Goal: Task Accomplishment & Management: Use online tool/utility

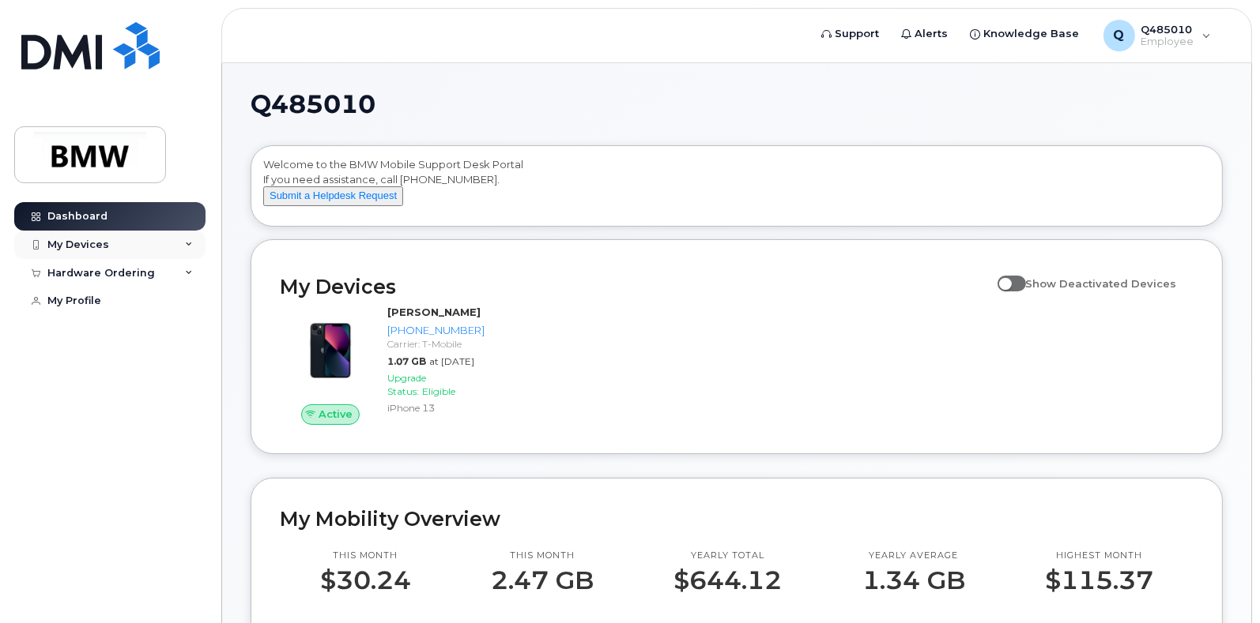
click at [182, 248] on div "My Devices" at bounding box center [109, 245] width 191 height 28
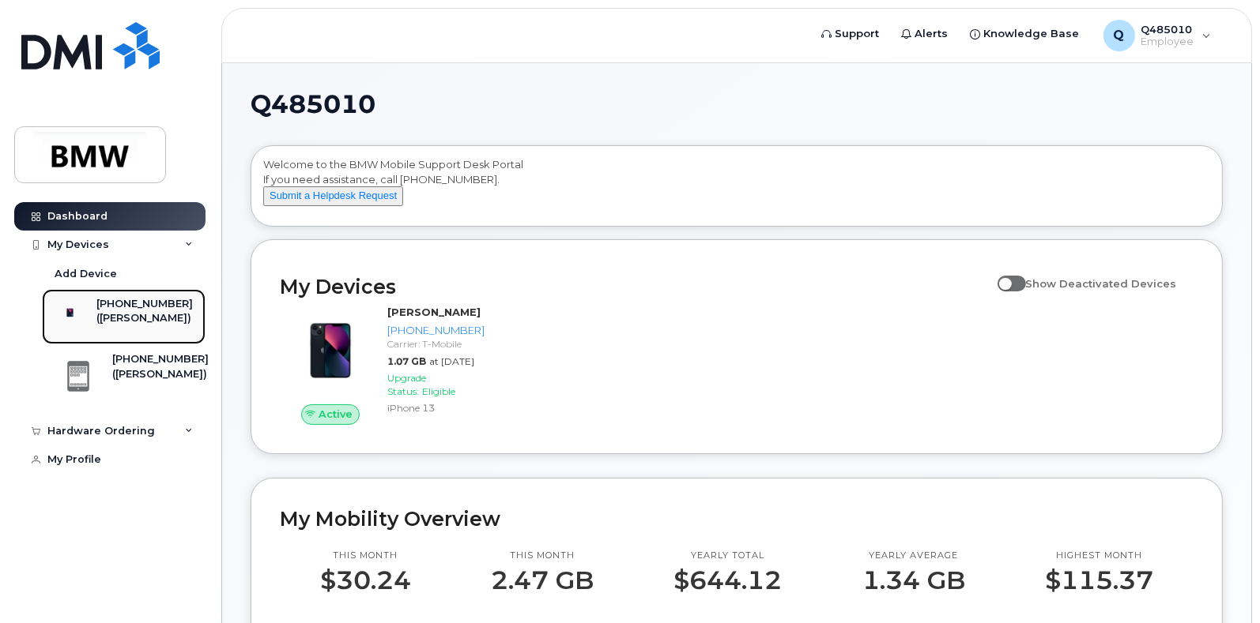
click at [131, 326] on div "([PERSON_NAME])" at bounding box center [144, 318] width 96 height 14
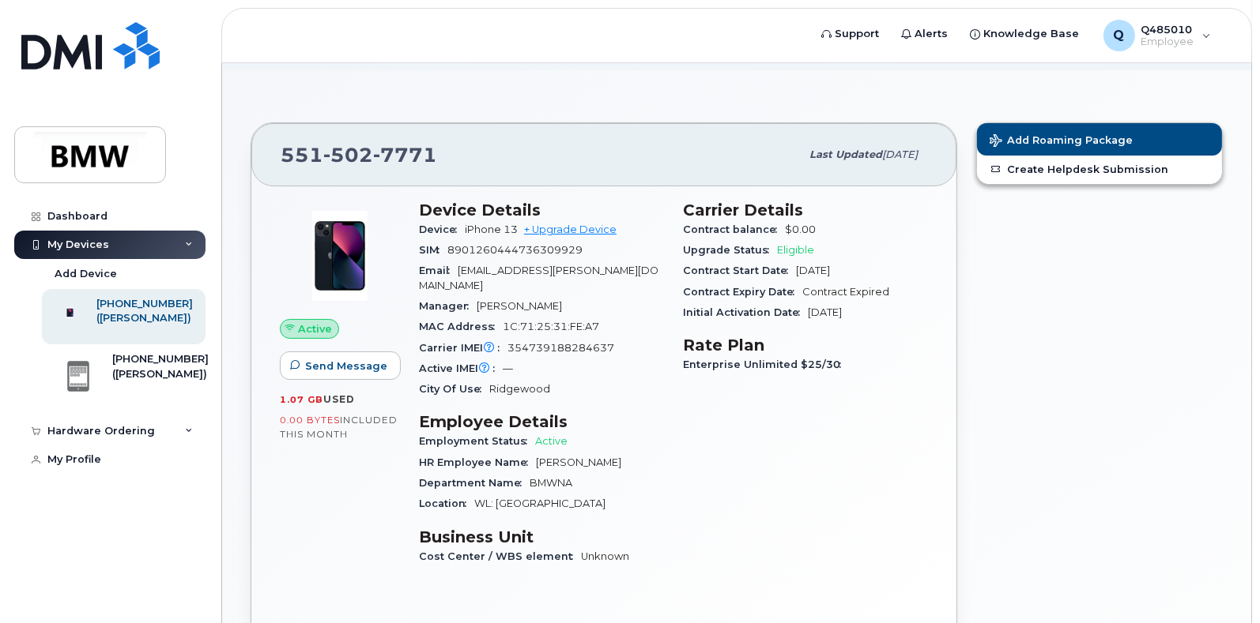
scroll to position [81, 0]
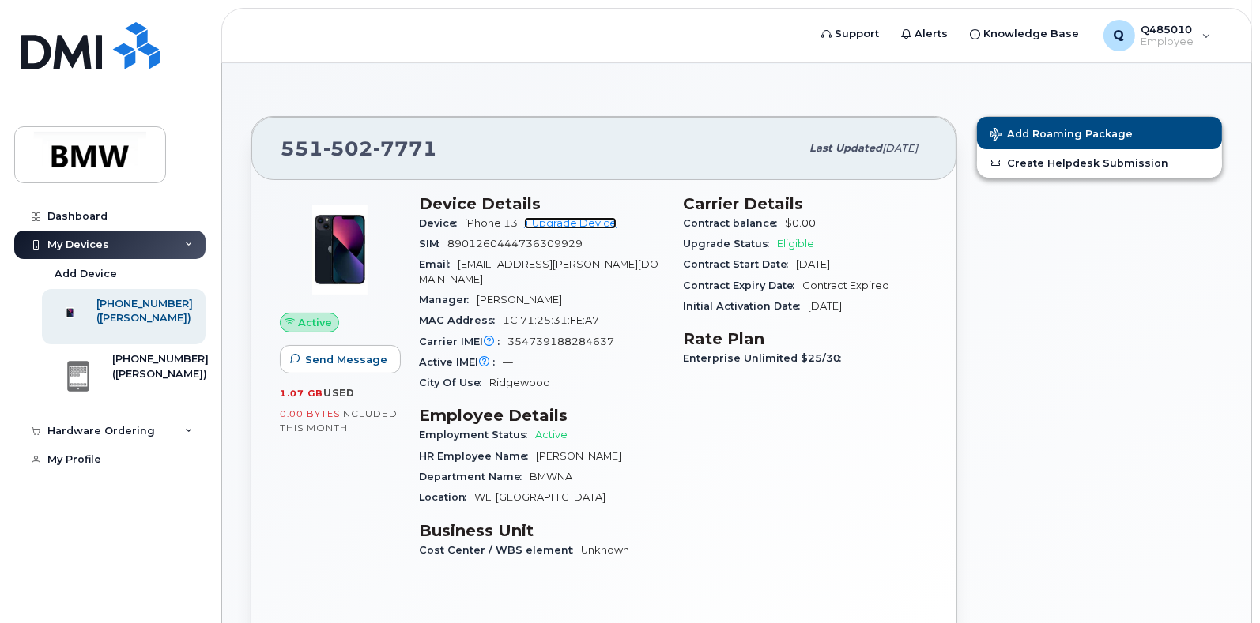
click at [589, 219] on link "+ Upgrade Device" at bounding box center [570, 223] width 92 height 12
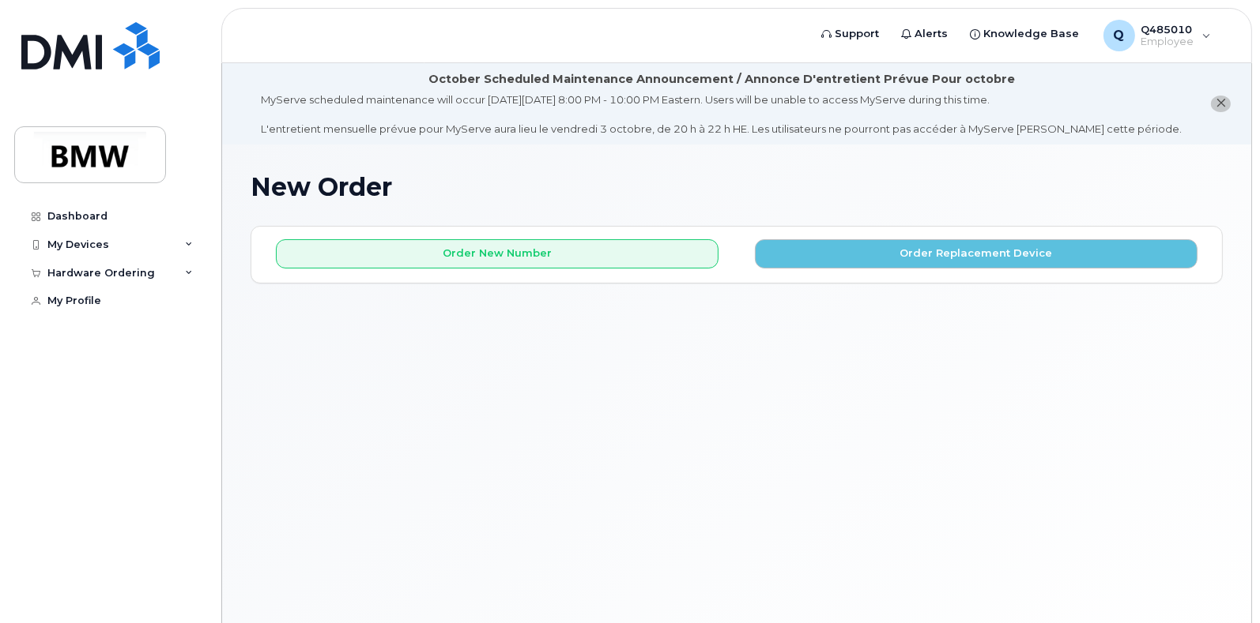
drag, startPoint x: 838, startPoint y: 256, endPoint x: 770, endPoint y: 341, distance: 109.1
click at [770, 341] on div "New Order × Share This Order If you want to allow others to create or edit orde…" at bounding box center [736, 404] width 1029 height 518
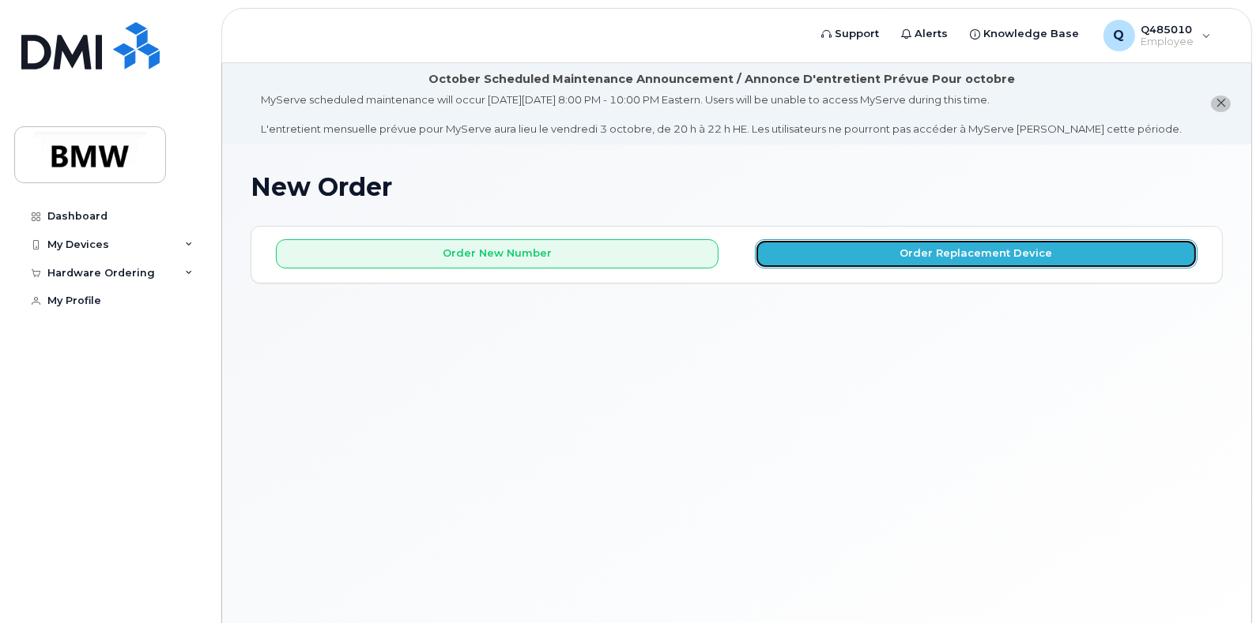
click at [838, 250] on button "Order Replacement Device" at bounding box center [976, 253] width 442 height 29
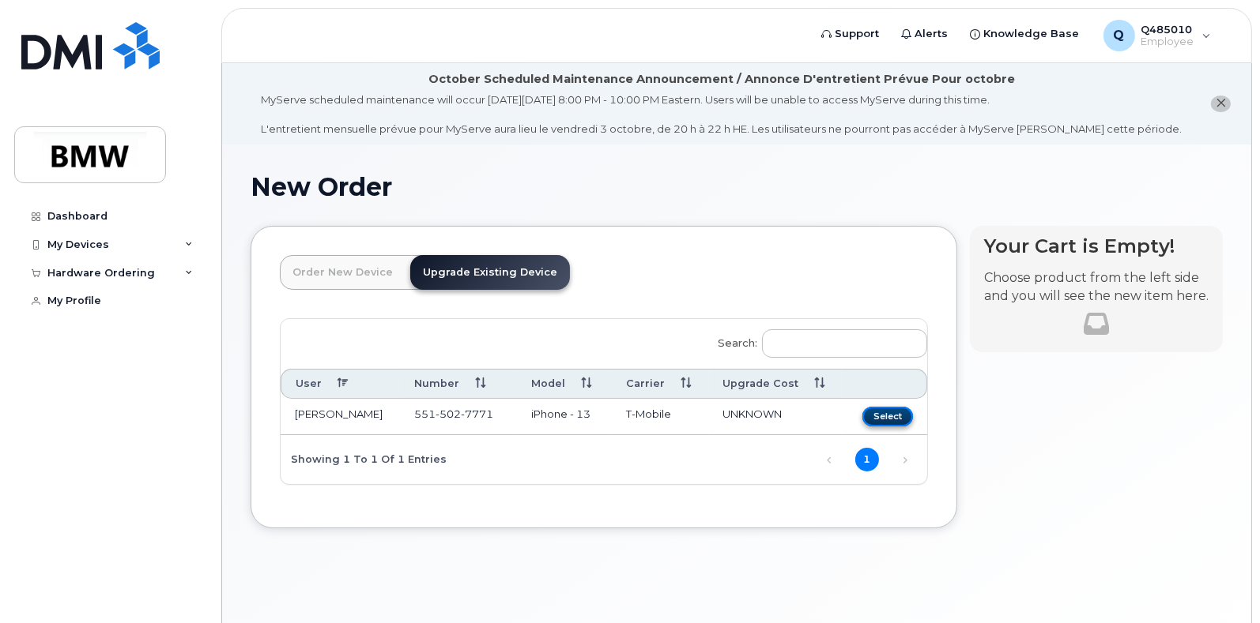
click at [885, 417] on button "Select" at bounding box center [887, 417] width 51 height 20
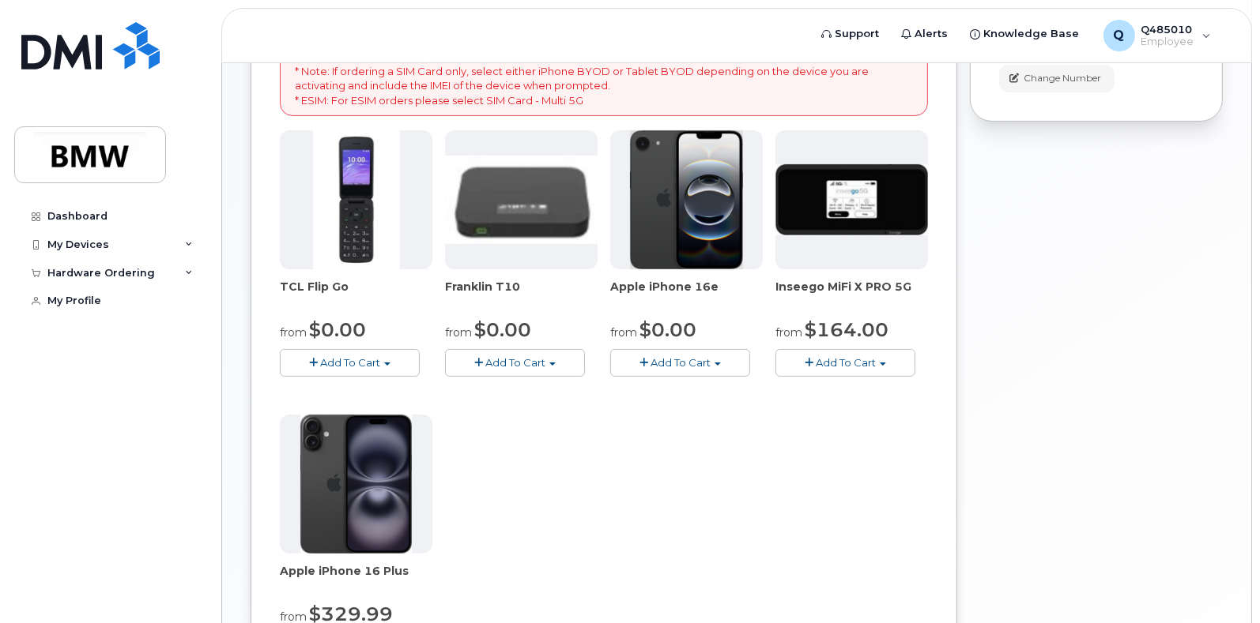
scroll to position [394, 0]
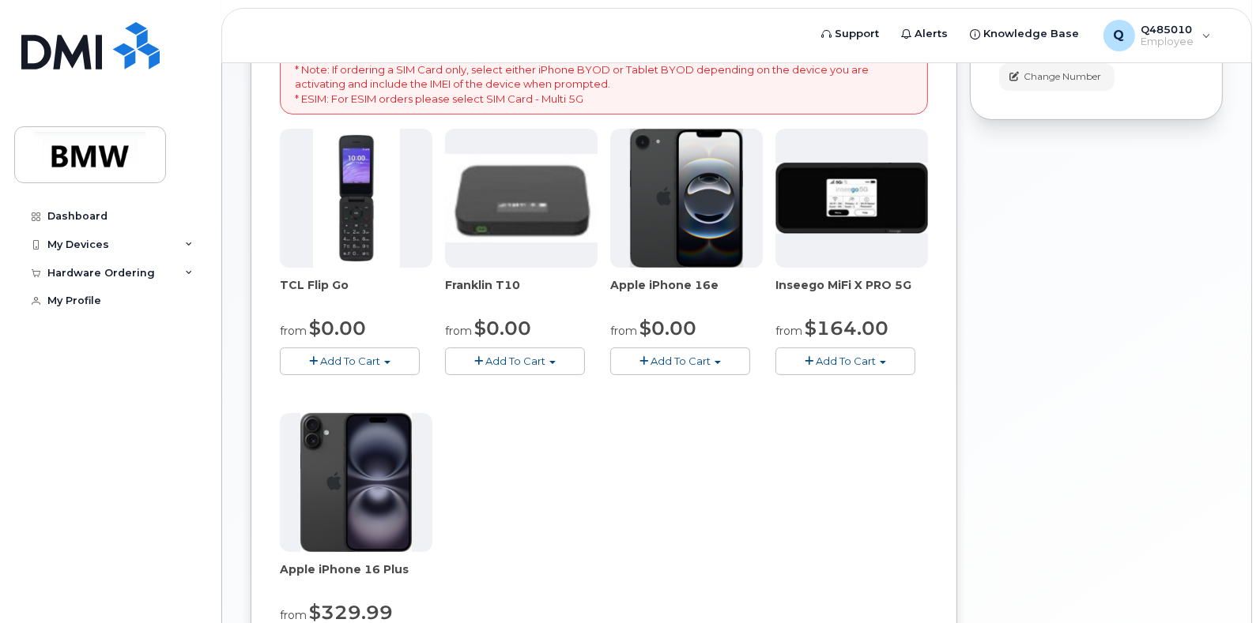
click at [698, 239] on img at bounding box center [687, 198] width 114 height 139
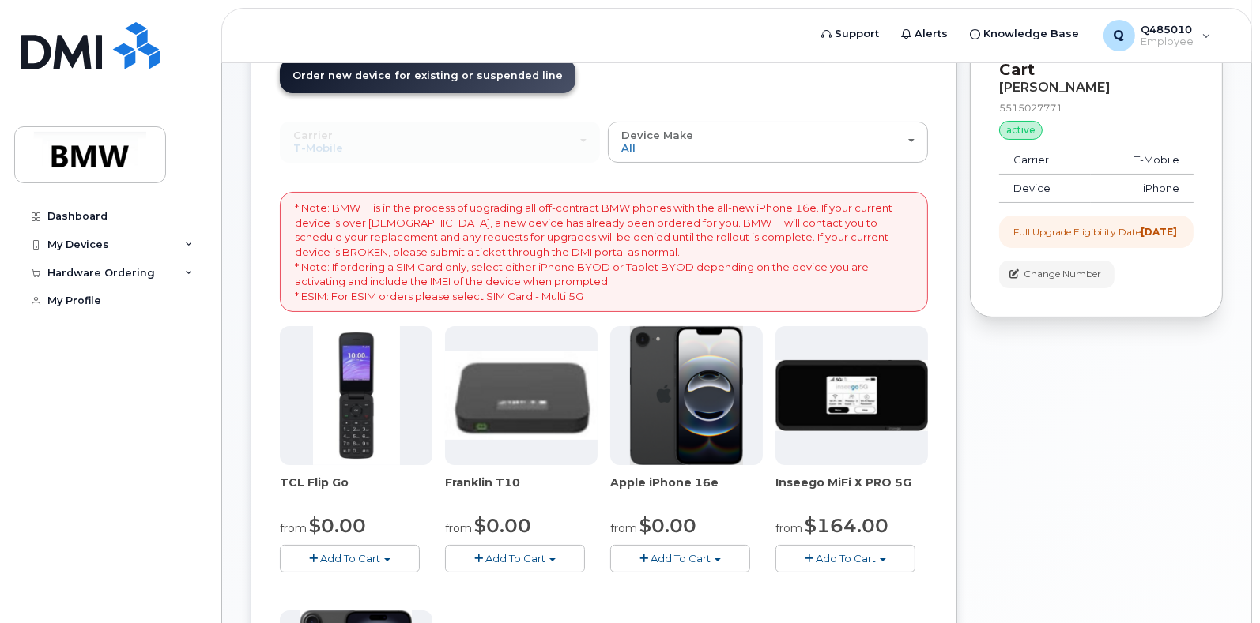
scroll to position [199, 0]
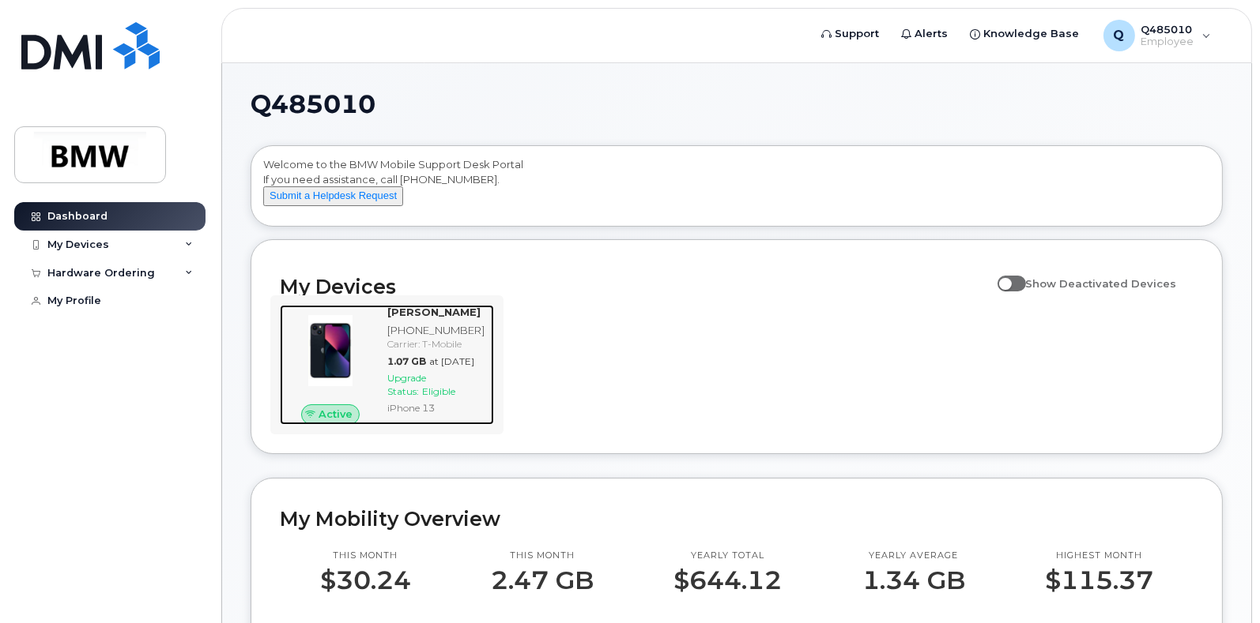
click at [395, 351] on div "Carrier: T-Mobile" at bounding box center [437, 343] width 100 height 13
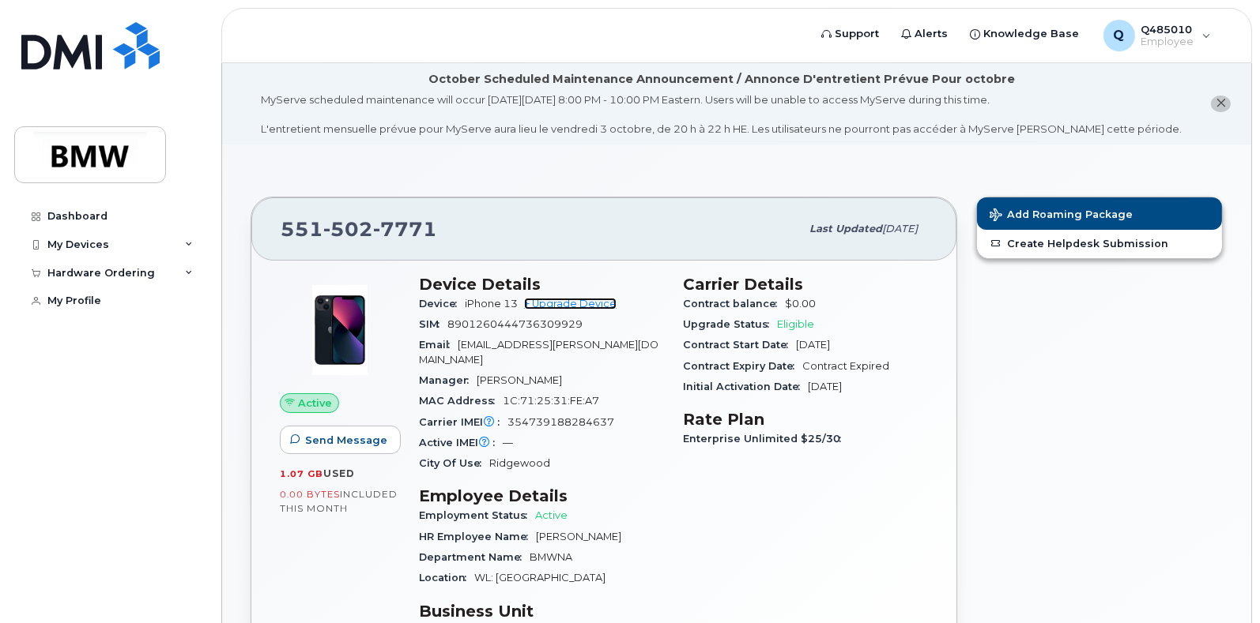
click at [586, 299] on link "+ Upgrade Device" at bounding box center [570, 304] width 92 height 12
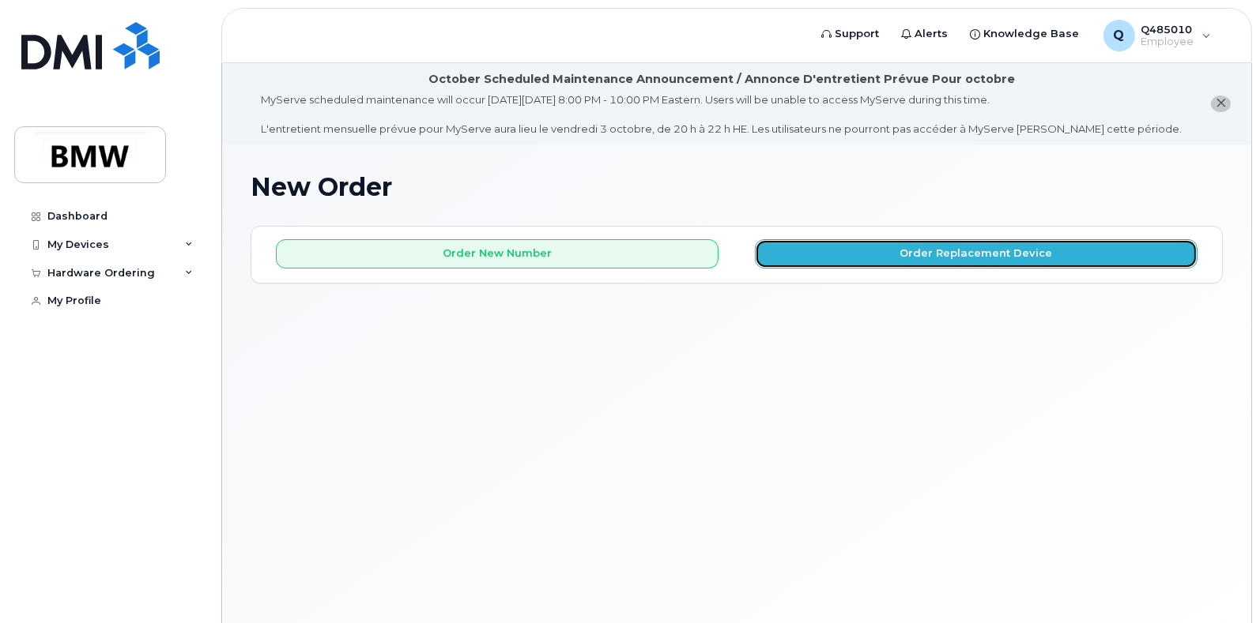
click at [845, 254] on button "Order Replacement Device" at bounding box center [976, 253] width 442 height 29
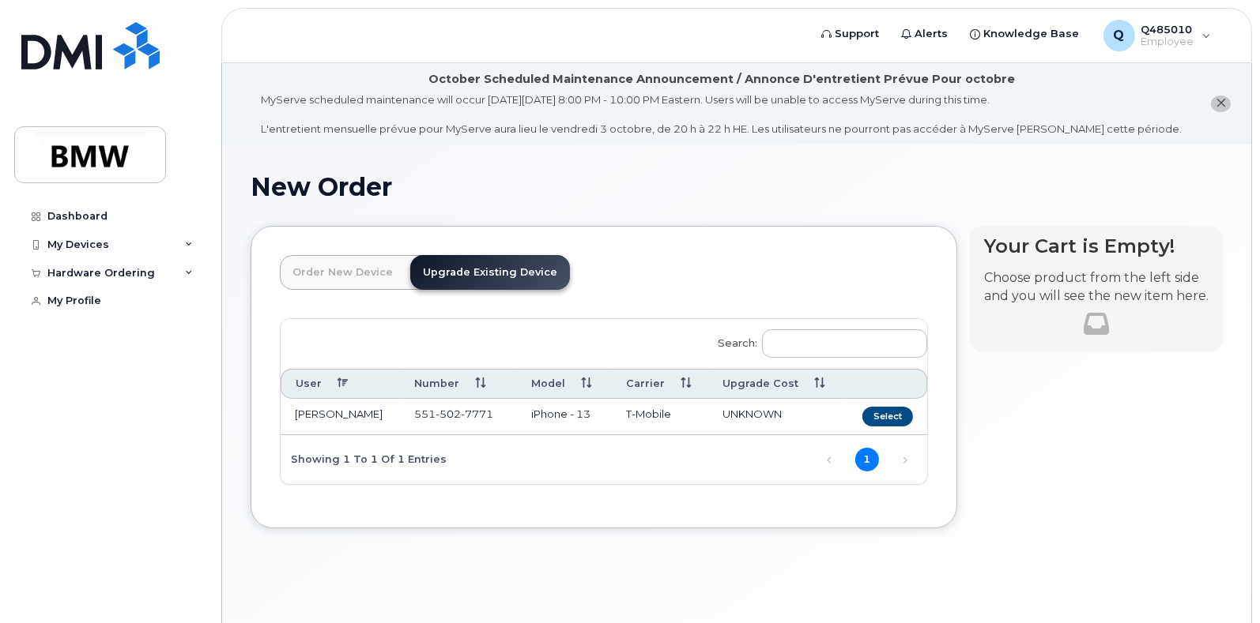
drag, startPoint x: 897, startPoint y: 424, endPoint x: 805, endPoint y: 258, distance: 190.3
click at [805, 258] on header "Order New Device Upgrade Existing Device Order new device and new line Order ne…" at bounding box center [604, 286] width 648 height 63
click at [871, 409] on button "Select" at bounding box center [887, 417] width 51 height 20
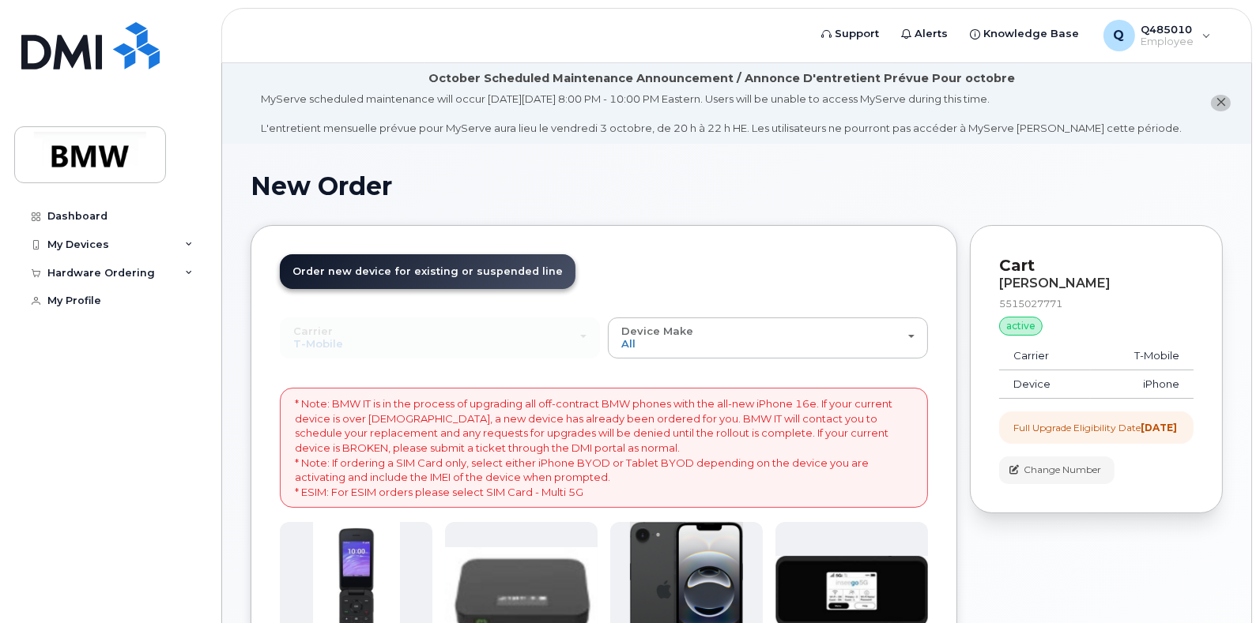
scroll to position [2, 0]
click at [86, 233] on div "My Devices" at bounding box center [109, 245] width 191 height 28
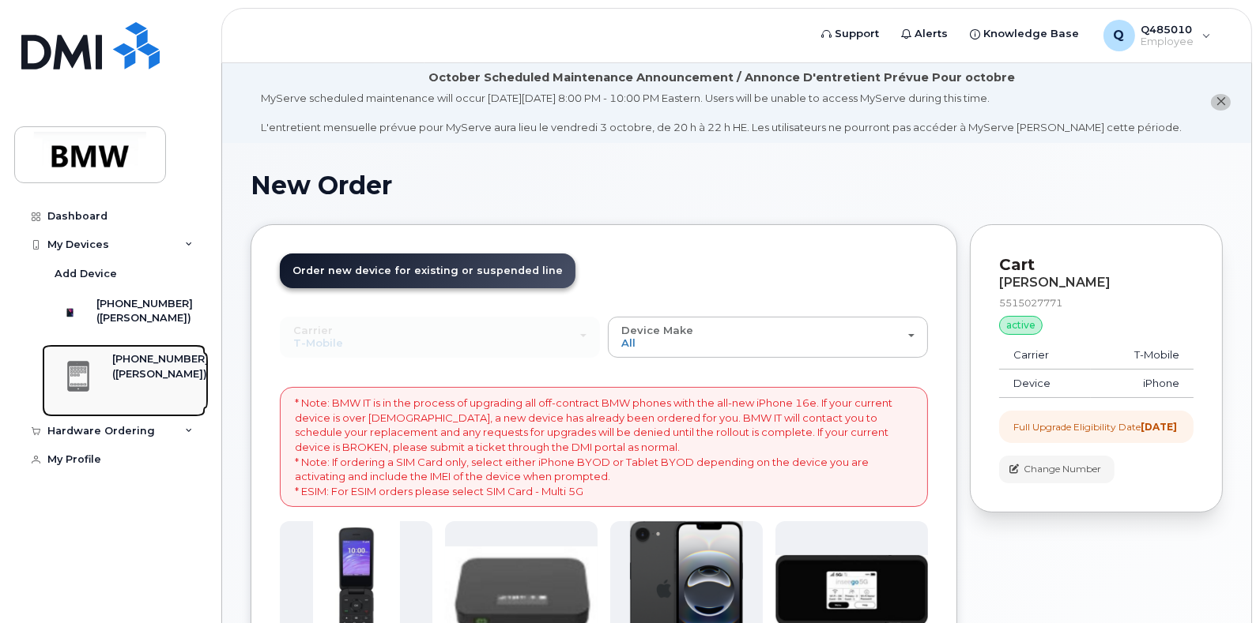
click at [117, 367] on div "[PHONE_NUMBER]" at bounding box center [160, 359] width 96 height 14
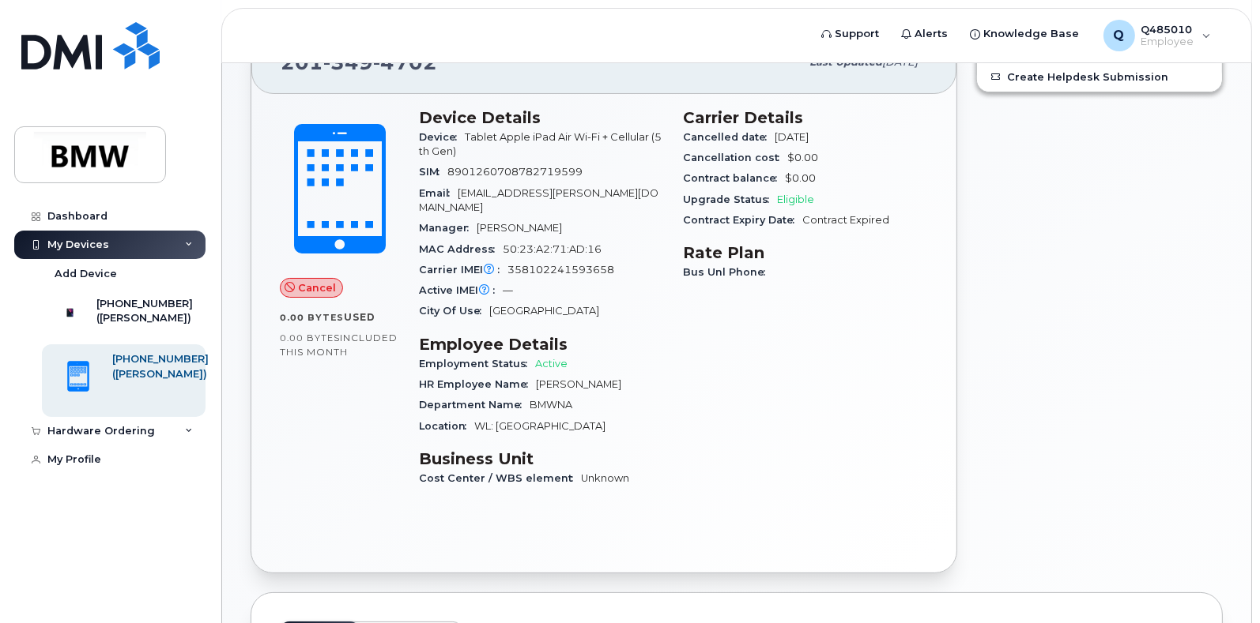
scroll to position [160, 0]
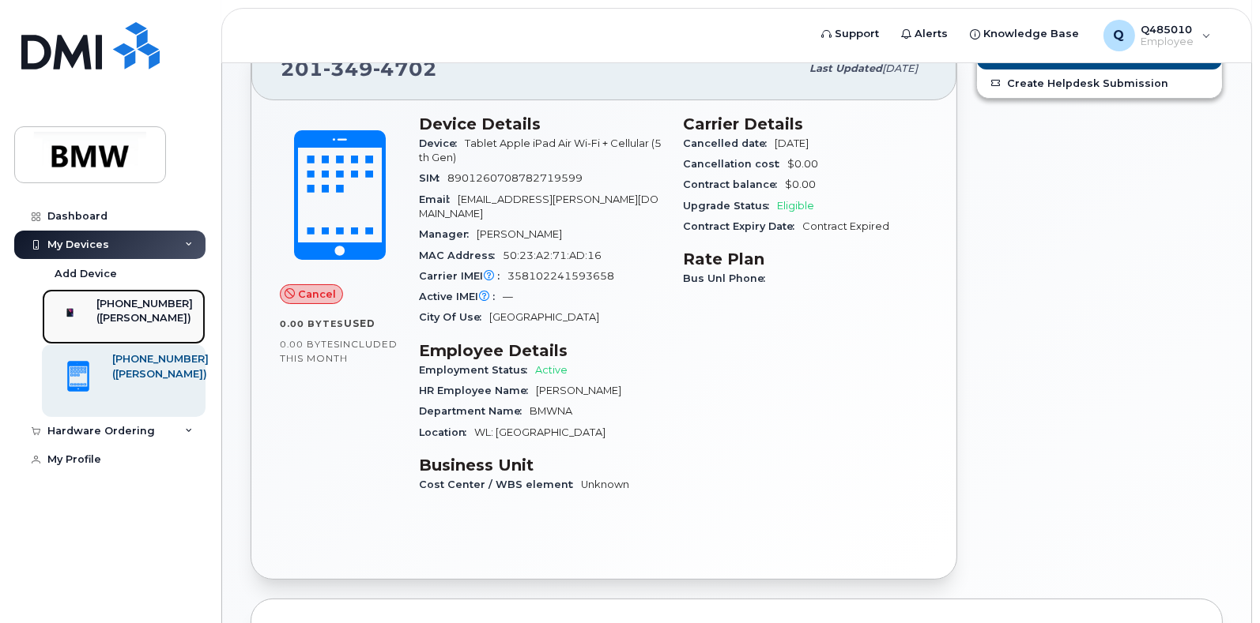
click at [134, 316] on div "([PERSON_NAME])" at bounding box center [144, 318] width 96 height 14
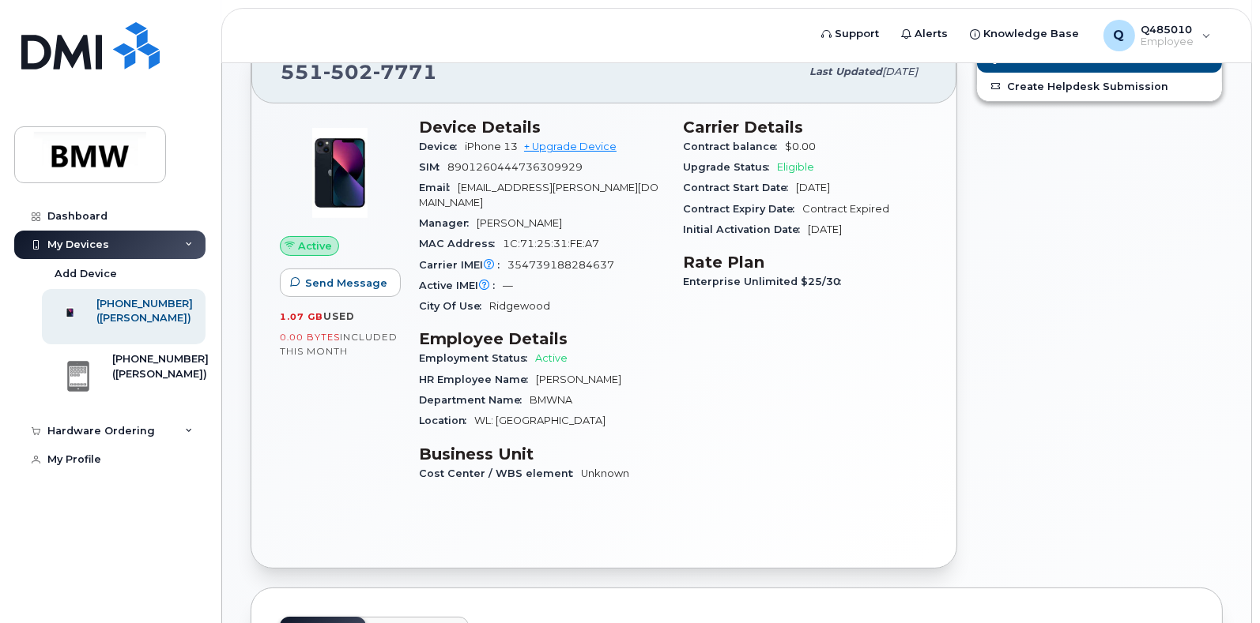
scroll to position [157, 0]
